Goal: Information Seeking & Learning: Learn about a topic

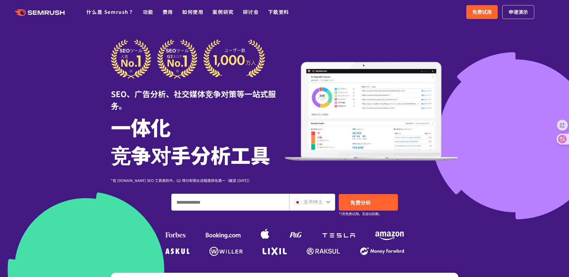
click at [324, 201] on div "太平绅士" at bounding box center [310, 202] width 33 height 8
click at [329, 202] on icon at bounding box center [328, 202] width 5 height 5
click at [318, 201] on font "太平绅士" at bounding box center [312, 201] width 19 height 7
click at [326, 203] on icon at bounding box center [328, 202] width 5 height 5
click at [329, 203] on icon at bounding box center [328, 202] width 4 height 3
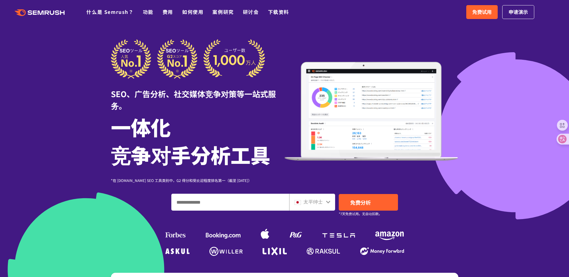
click at [293, 203] on div "太平绅士" at bounding box center [312, 202] width 46 height 17
click at [328, 202] on icon at bounding box center [328, 202] width 5 height 5
click at [515, 54] on div at bounding box center [284, 174] width 569 height 349
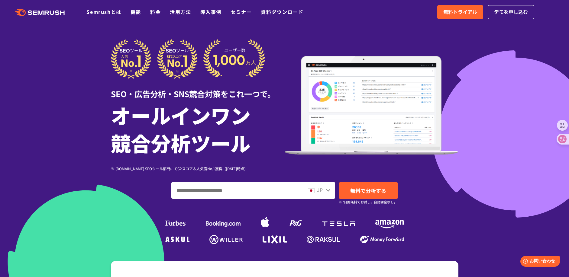
click at [508, 182] on div at bounding box center [284, 168] width 569 height 337
click at [326, 191] on icon at bounding box center [328, 190] width 5 height 5
click at [316, 190] on div "JP" at bounding box center [317, 190] width 19 height 8
click at [313, 191] on img at bounding box center [311, 191] width 7 height 5
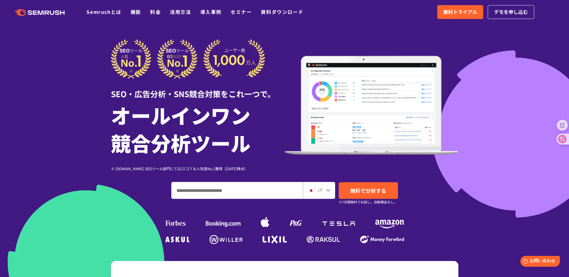
click at [278, 190] on input "ドメイン、キーワードまたはURLを入力してください" at bounding box center [237, 191] width 131 height 16
click at [277, 191] on input "ドメイン、キーワードまたはURLを入力してください" at bounding box center [237, 191] width 131 height 16
paste input "**********"
type input "**********"
click at [325, 192] on div "JP" at bounding box center [317, 190] width 19 height 8
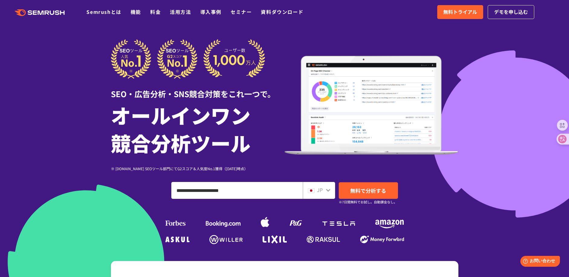
click at [331, 189] on div "JP" at bounding box center [319, 190] width 32 height 17
drag, startPoint x: 314, startPoint y: 191, endPoint x: 310, endPoint y: 190, distance: 4.0
click at [314, 191] on img at bounding box center [311, 191] width 7 height 5
click at [359, 190] on span "無料で分析する" at bounding box center [368, 191] width 36 height 8
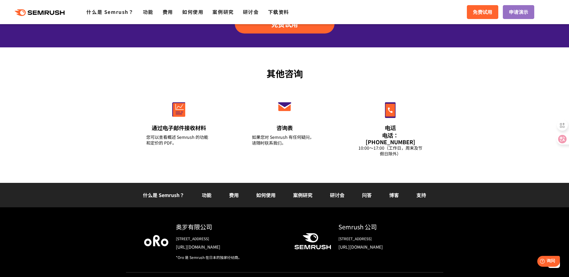
scroll to position [2105, 0]
